Goal: Information Seeking & Learning: Learn about a topic

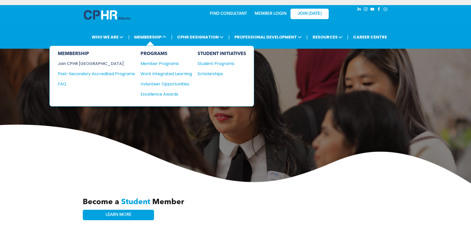
click at [84, 63] on div "Join CPHR [GEOGRAPHIC_DATA]" at bounding box center [92, 63] width 69 height 6
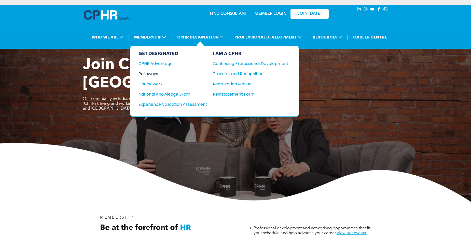
click at [149, 74] on div "Pathways" at bounding box center [169, 74] width 62 height 6
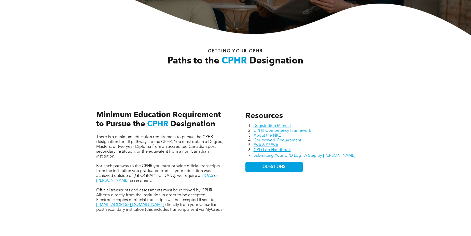
scroll to position [178, 0]
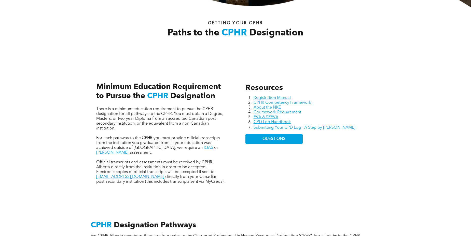
click at [122, 128] on p "There is a minimum education requirement to pursue the CPHR designation for all…" at bounding box center [160, 119] width 129 height 24
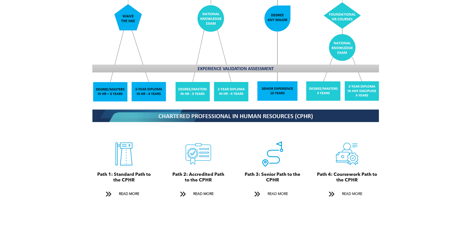
scroll to position [484, 0]
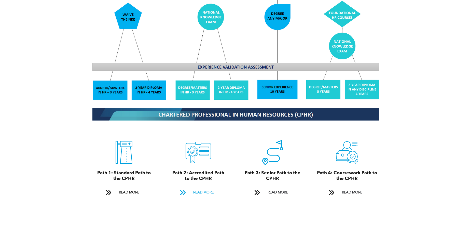
click at [202, 188] on span "READ MORE" at bounding box center [203, 192] width 24 height 9
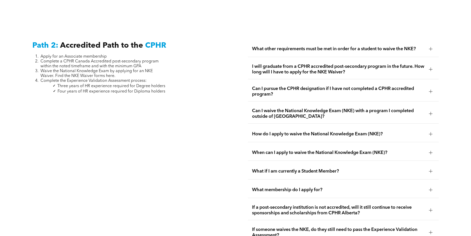
scroll to position [829, 0]
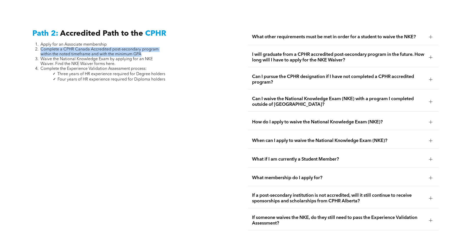
drag, startPoint x: 145, startPoint y: 48, endPoint x: 40, endPoint y: 45, distance: 104.9
click at [40, 47] on li "Complete a CPHR Canada Accredited post-secondary program within the noted timef…" at bounding box center [102, 52] width 125 height 10
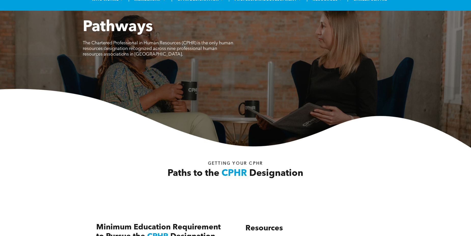
scroll to position [0, 0]
